Goal: Task Accomplishment & Management: Manage account settings

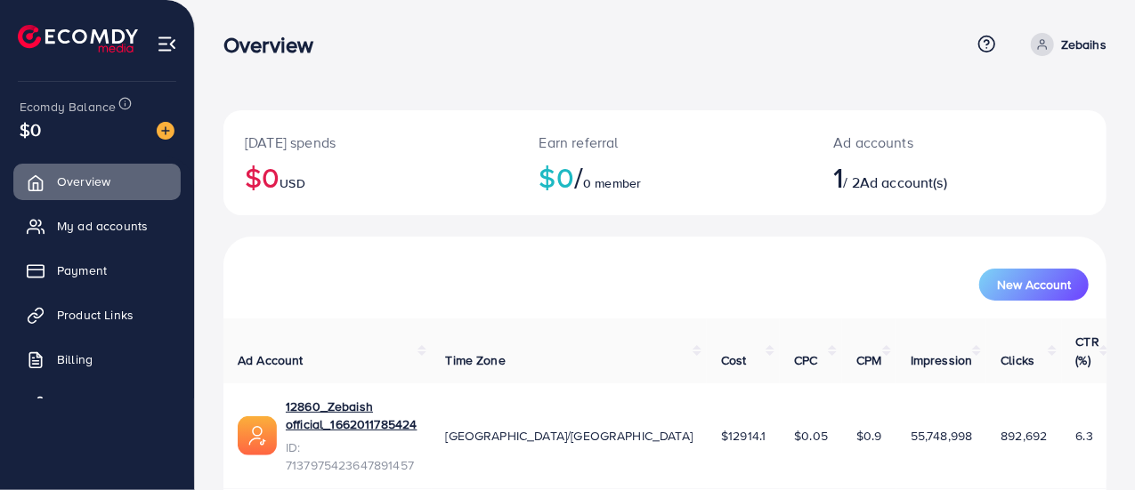
scroll to position [20, 0]
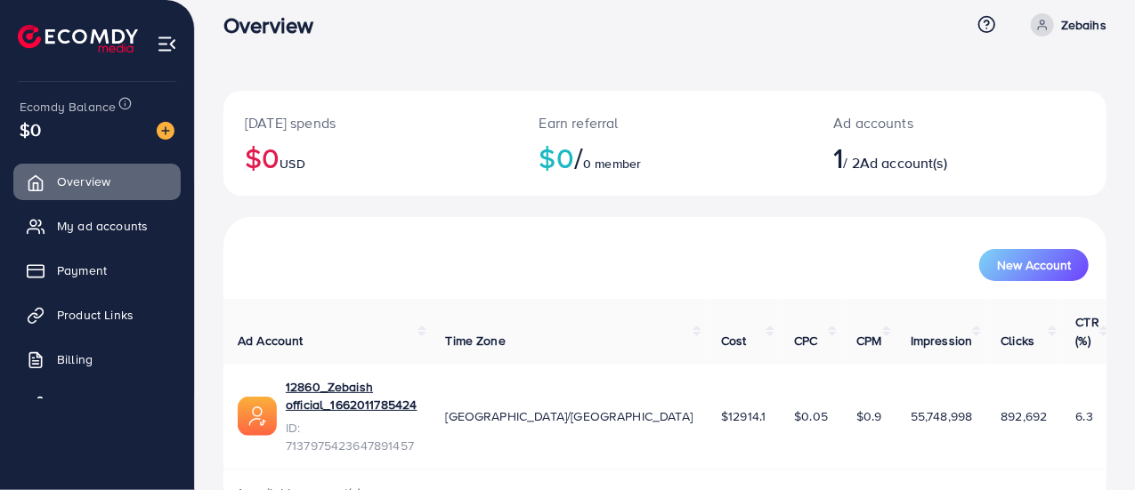
click at [158, 114] on div "Ecomdy Balance" at bounding box center [90, 106] width 141 height 20
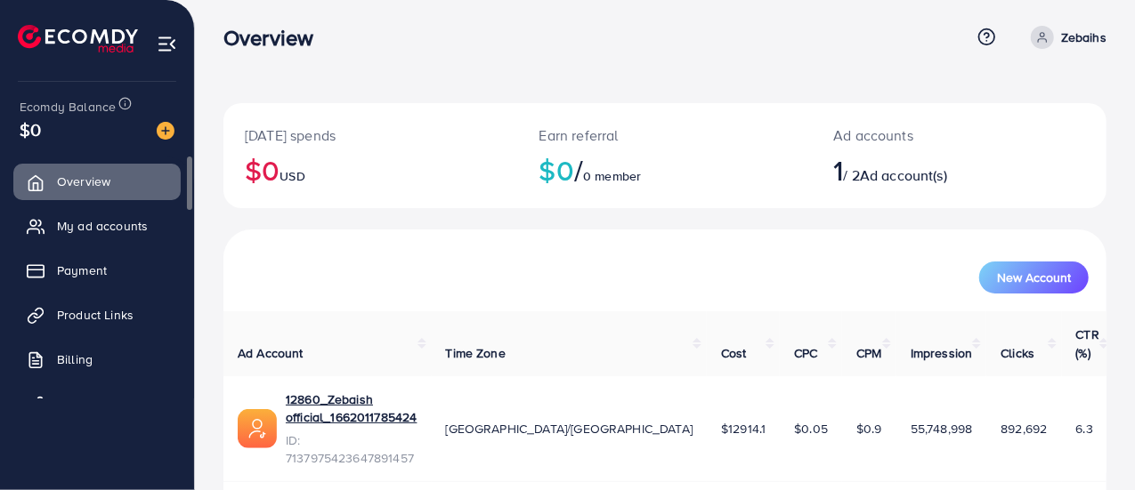
scroll to position [0, 0]
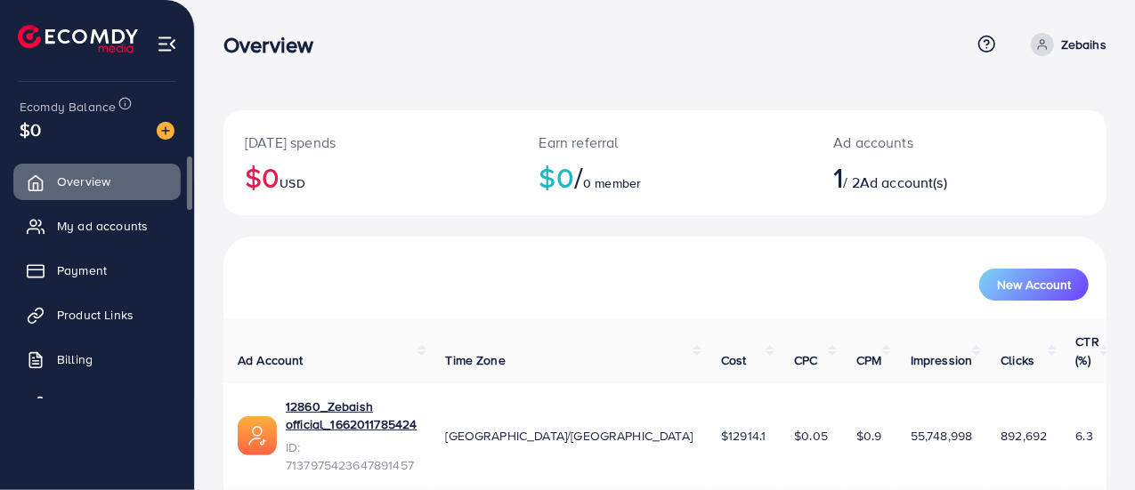
click at [1098, 42] on p "Zebaihs" at bounding box center [1083, 44] width 45 height 21
click at [82, 102] on span "Ecomdy Balance" at bounding box center [68, 107] width 96 height 18
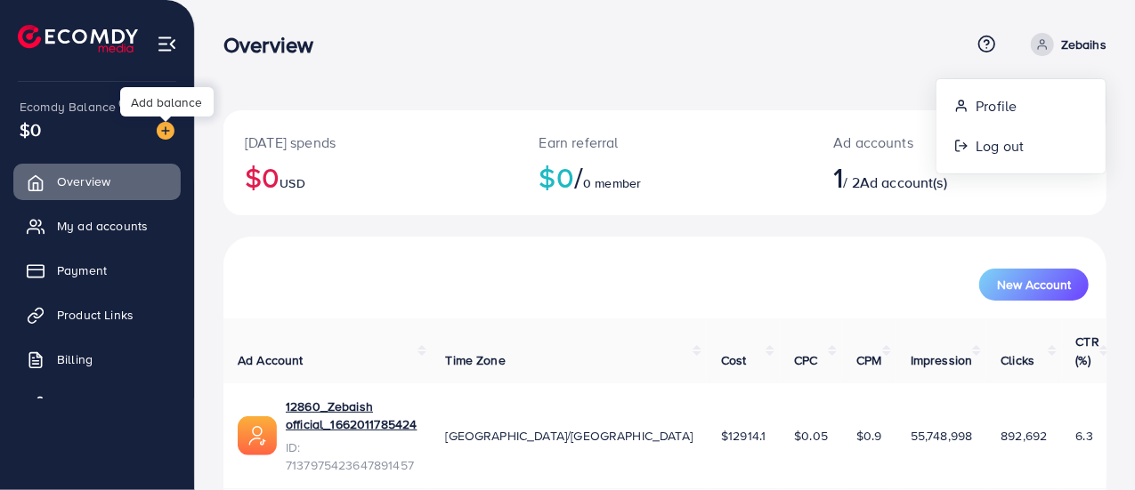
click at [172, 142] on div "$0" at bounding box center [97, 130] width 155 height 26
click at [162, 129] on img at bounding box center [166, 131] width 18 height 18
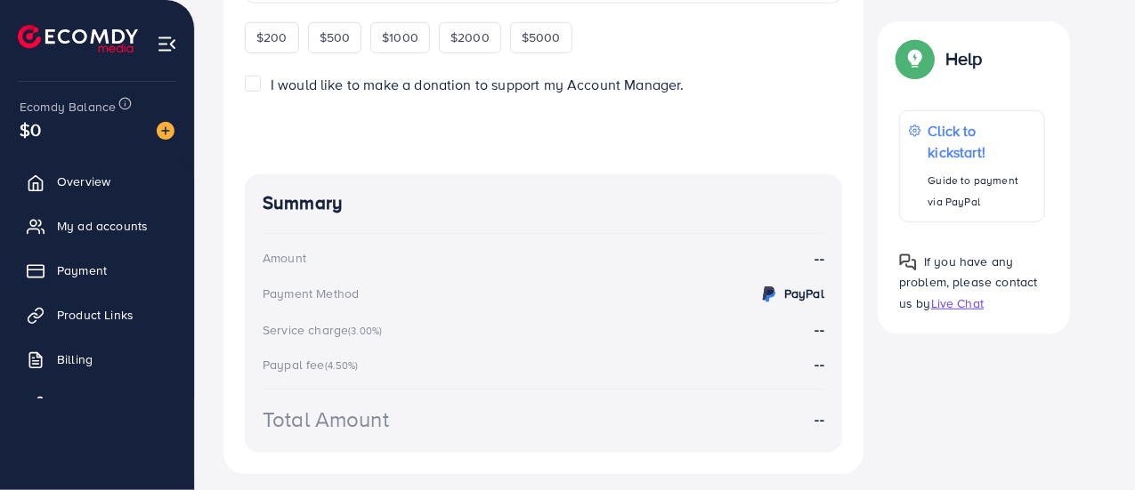
scroll to position [538, 0]
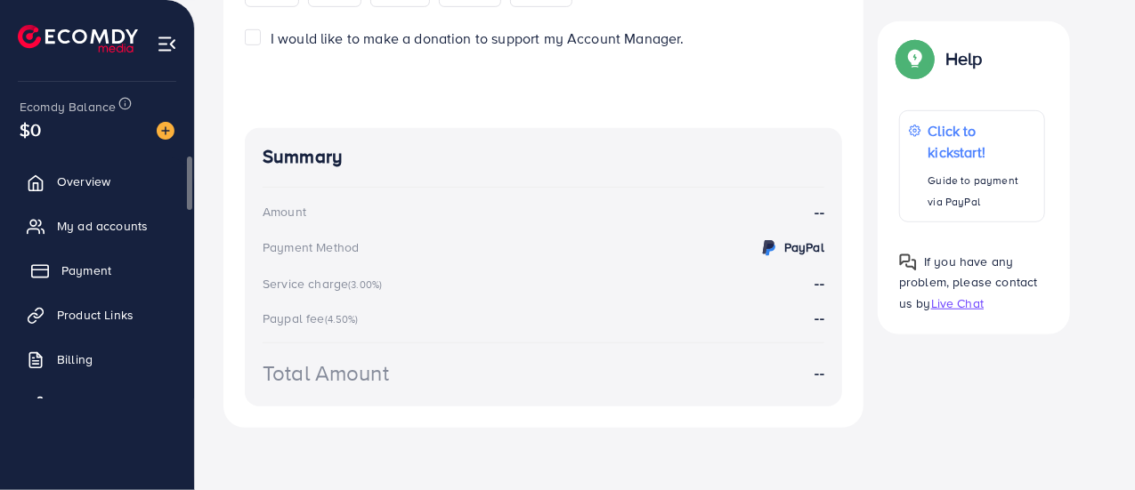
click at [73, 269] on span "Payment" at bounding box center [86, 271] width 50 height 18
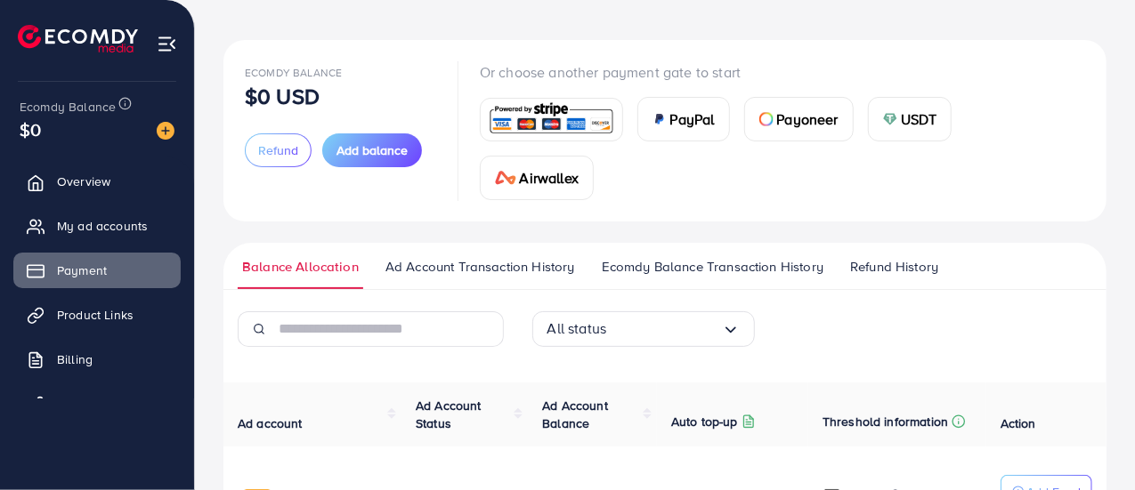
scroll to position [224, 0]
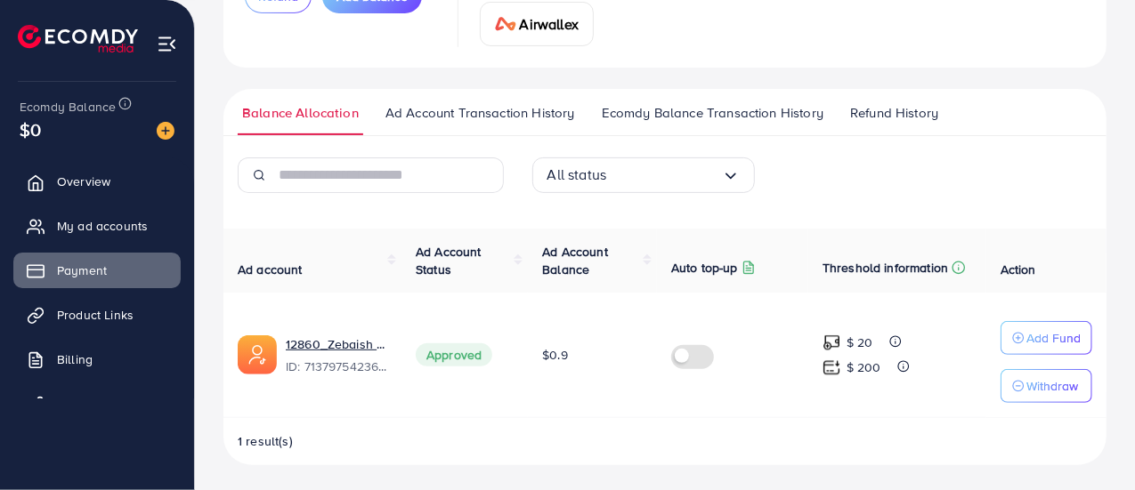
click at [461, 118] on span "Ad Account Transaction History" at bounding box center [480, 113] width 190 height 20
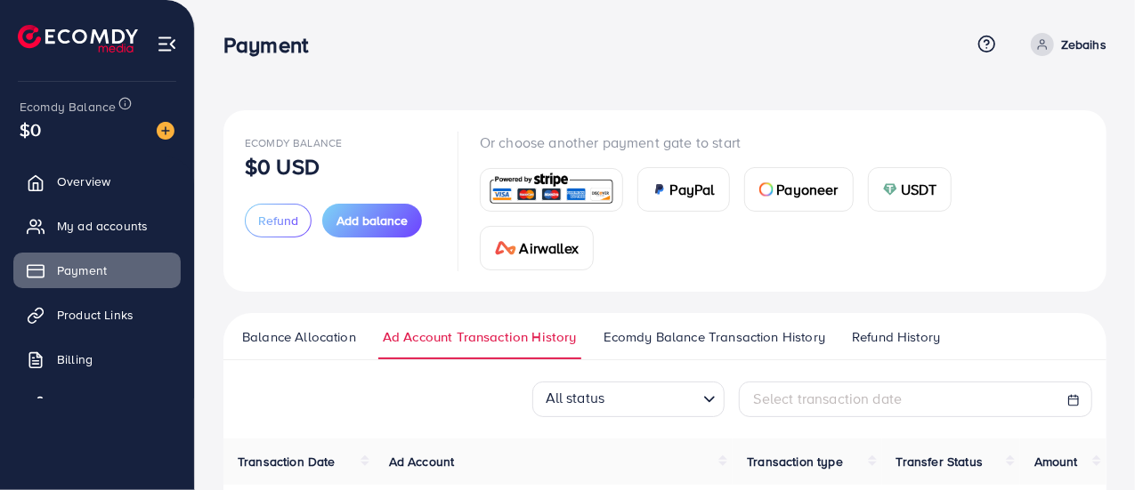
click at [930, 344] on span "Refund History" at bounding box center [896, 338] width 88 height 20
